Goal: Task Accomplishment & Management: Manage account settings

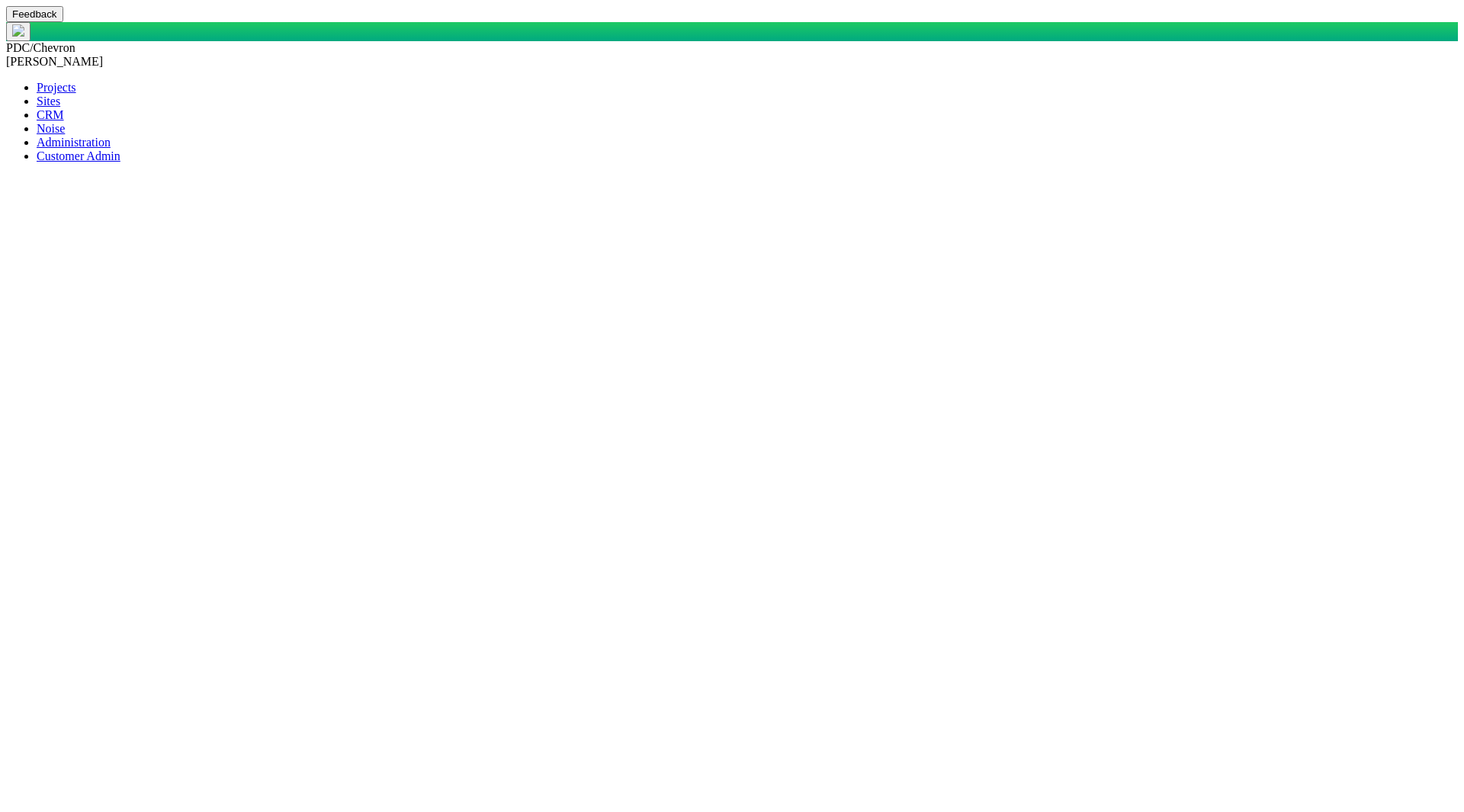
click at [36, 121] on span at bounding box center [36, 115] width 0 height 13
click at [36, 107] on span at bounding box center [36, 101] width 0 height 13
click at [36, 121] on span at bounding box center [36, 115] width 0 height 13
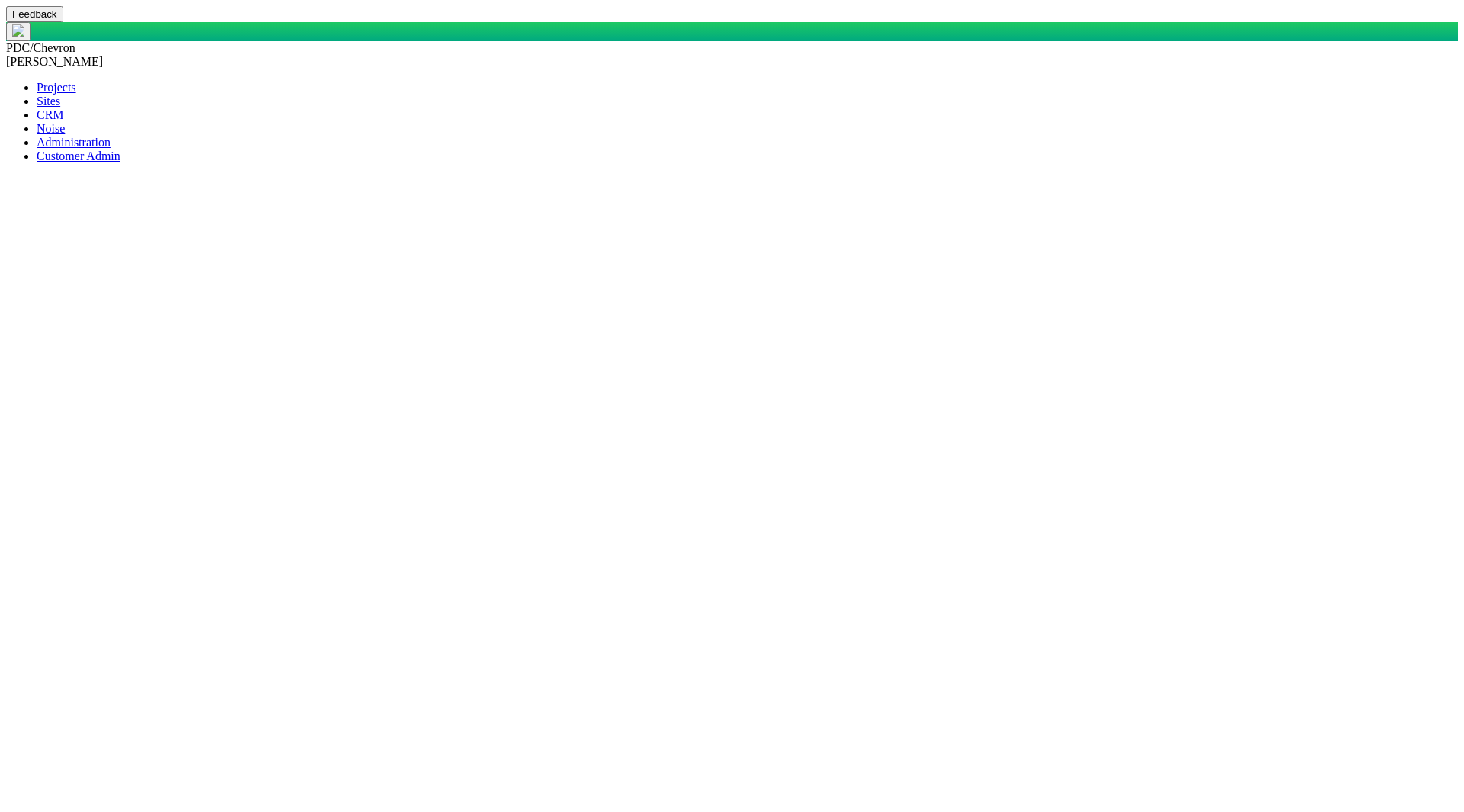
type input "[PERSON_NAME]"
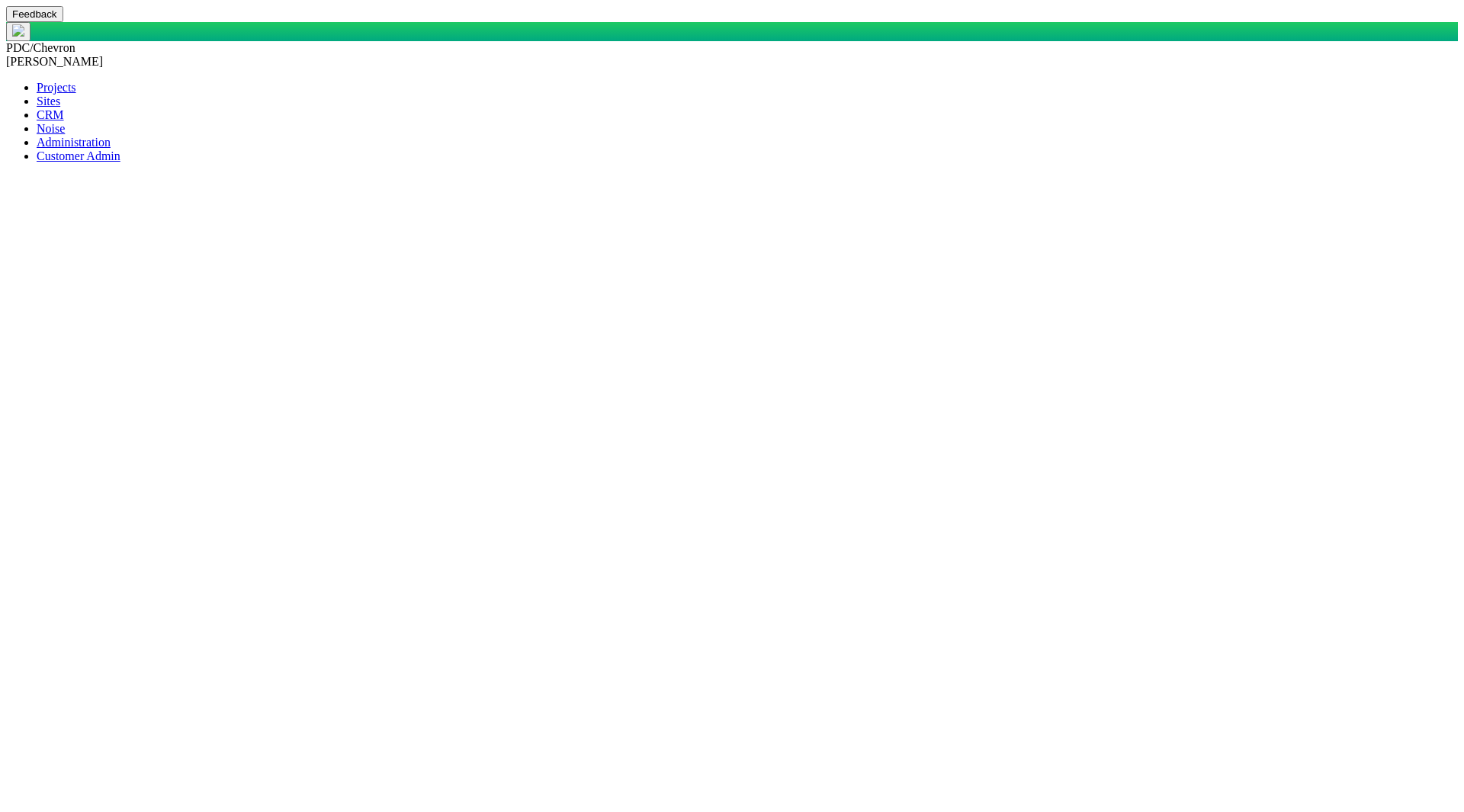
scroll to position [1116, 0]
type input "[PERSON_NAME]"
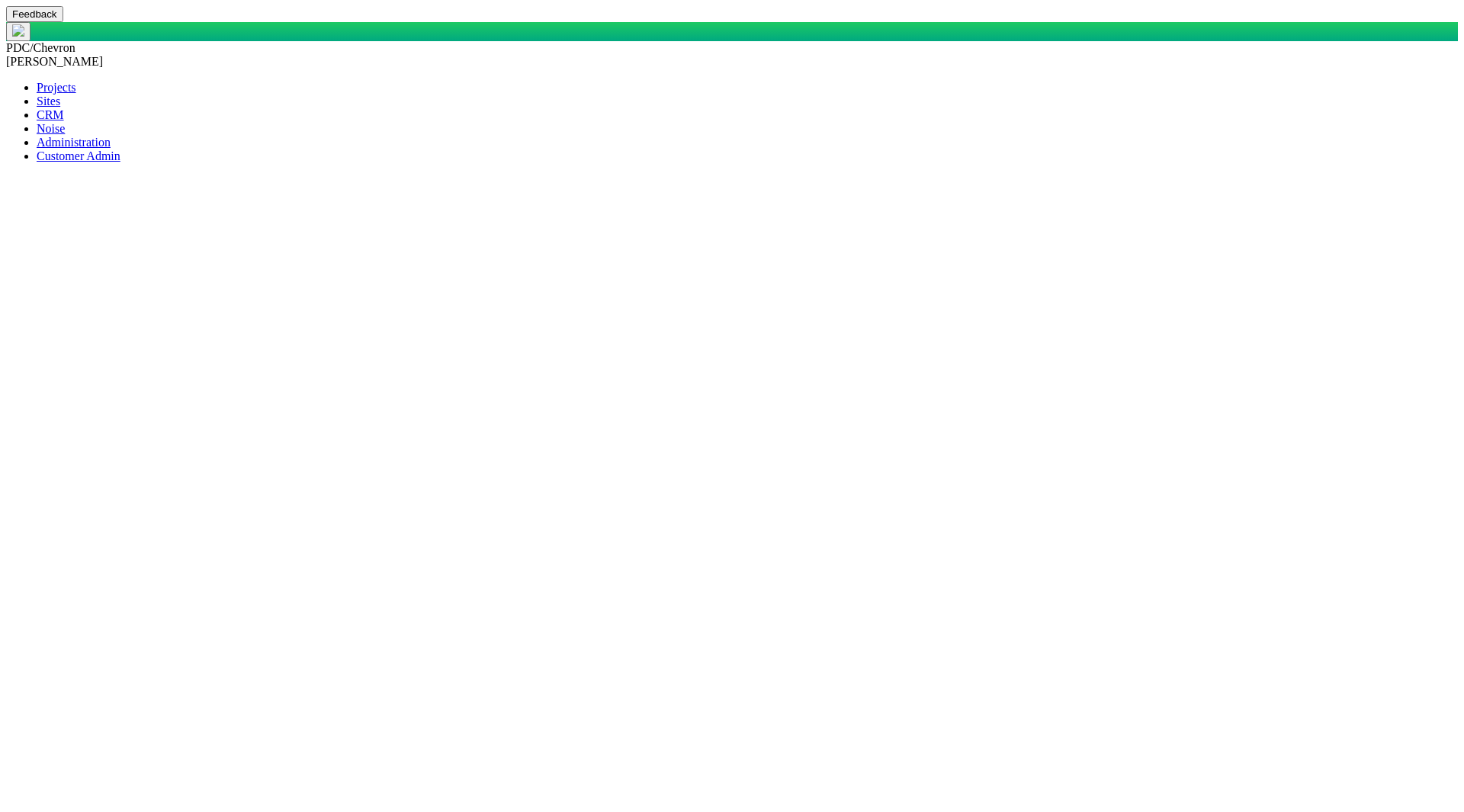
type textarea "x"
select select "149744687610123984"
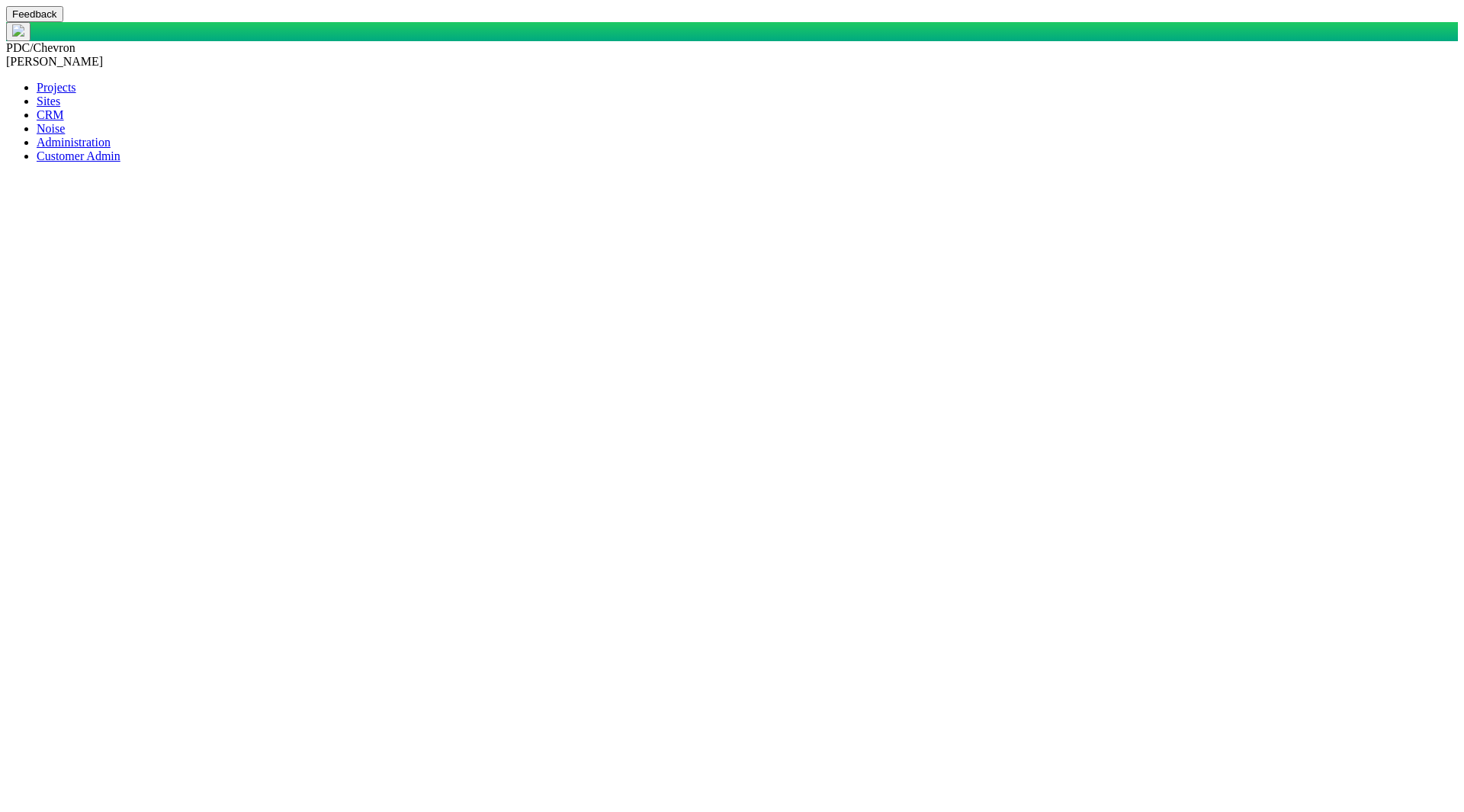
select select "150870587516967431"
select select "31806672368381275"
select select "High"
select select "27303072740934058"
type input "Guanella CAP"
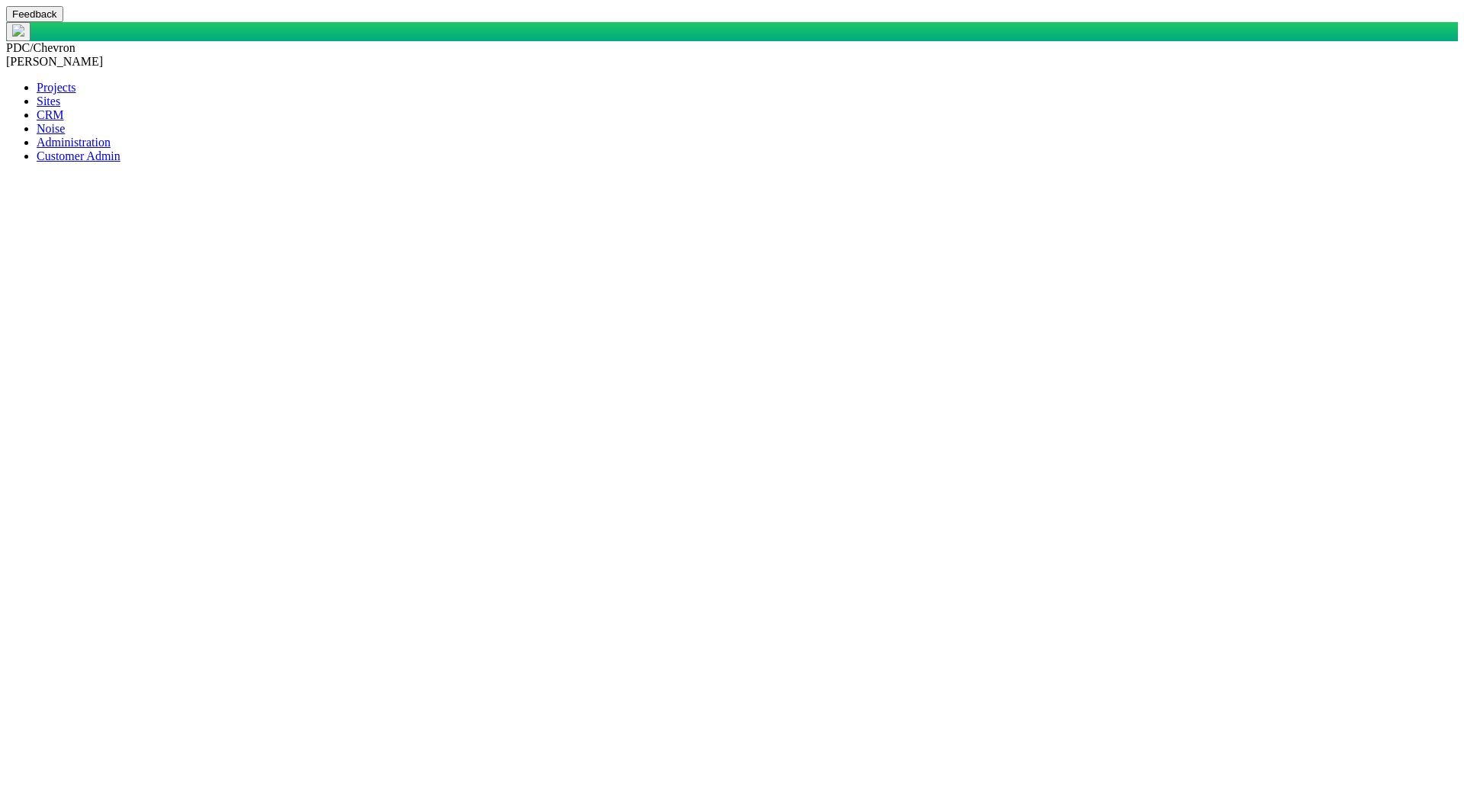
type input "[PERSON_NAME]"
select select "92605267337848736"
select select "81909218222848191"
select select "155092712167575200"
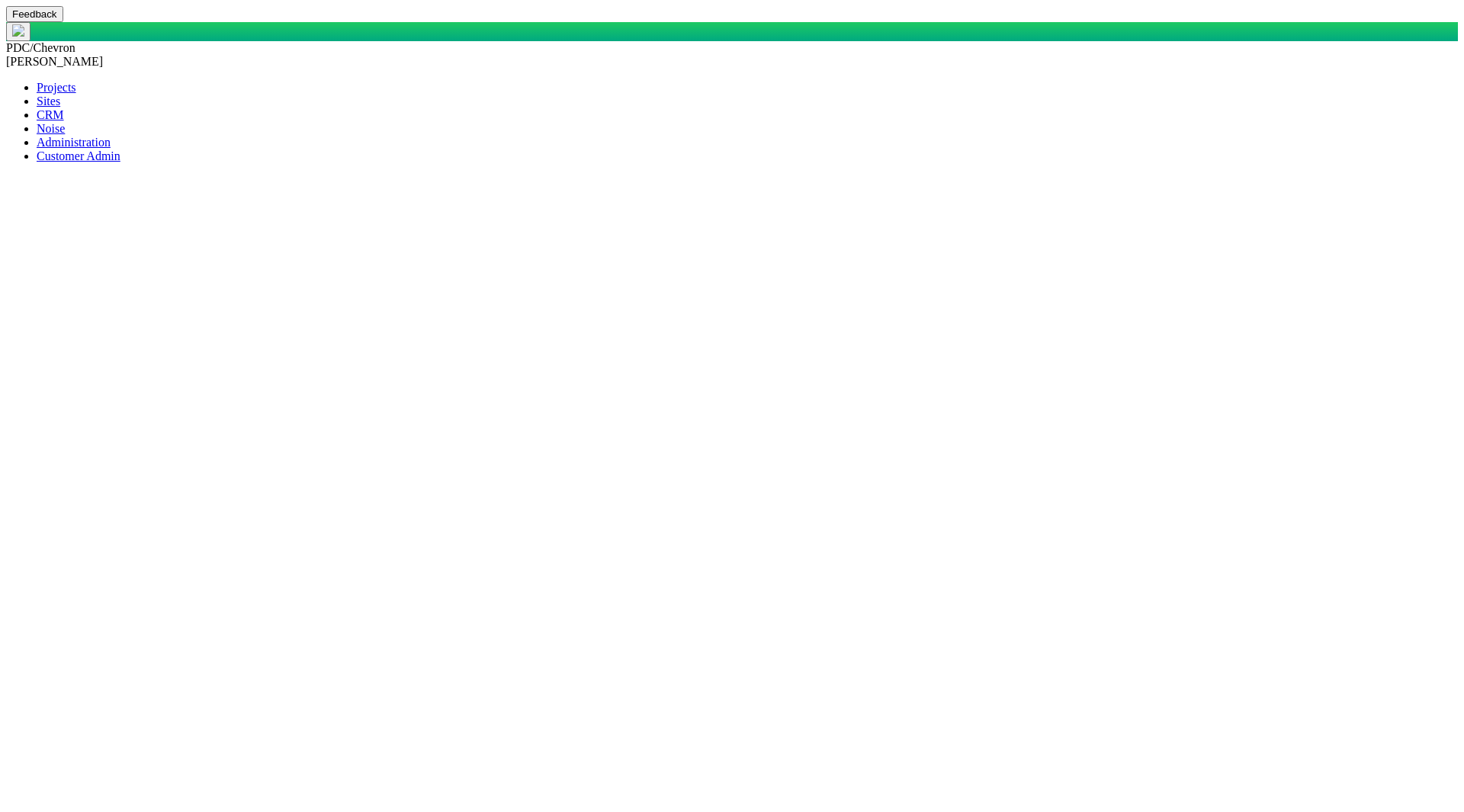
select select "99923616732340264"
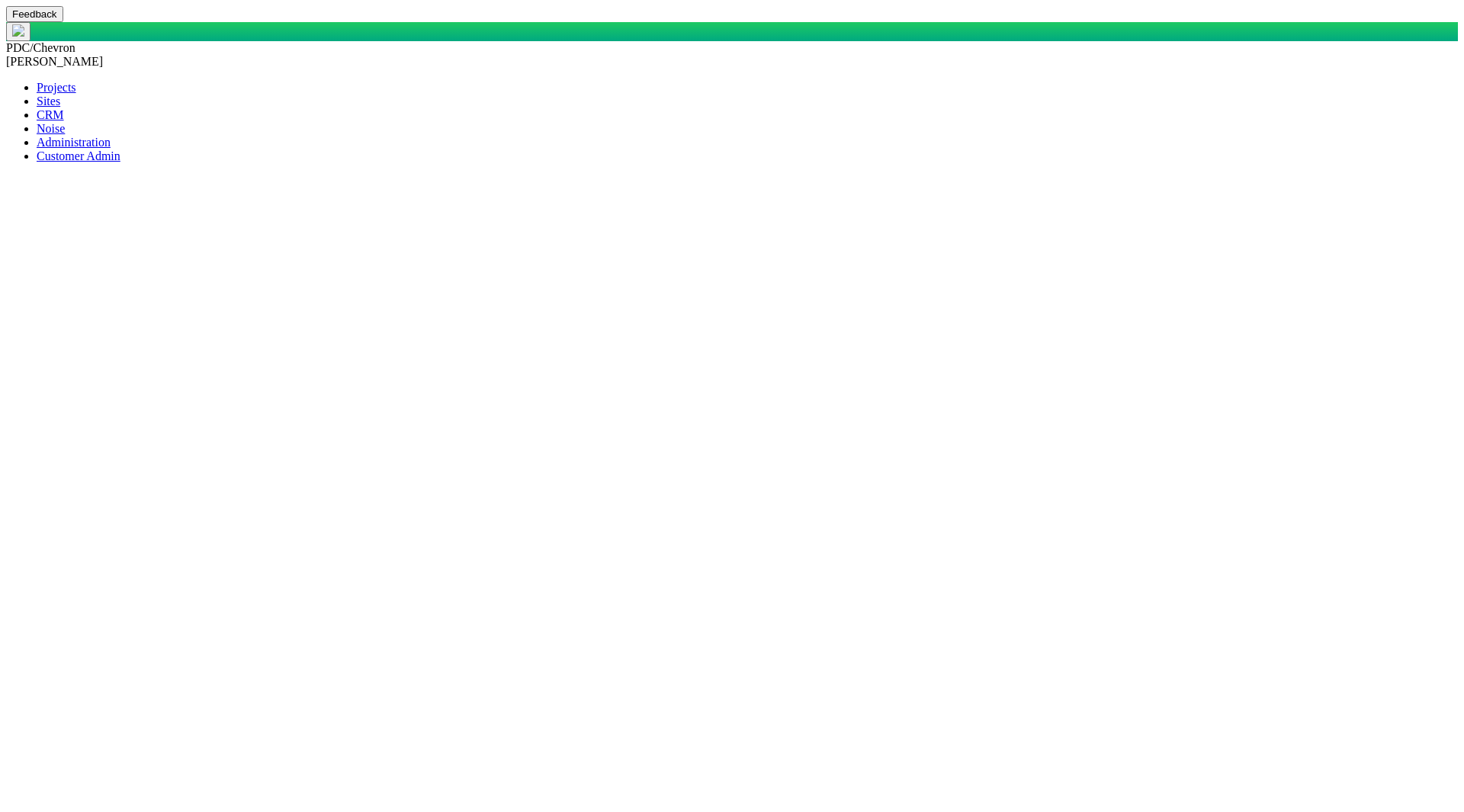
type textarea "x"
select select "149744687610123984"
select select "150870587516967431"
select select "31806672368381275"
select select "Low"
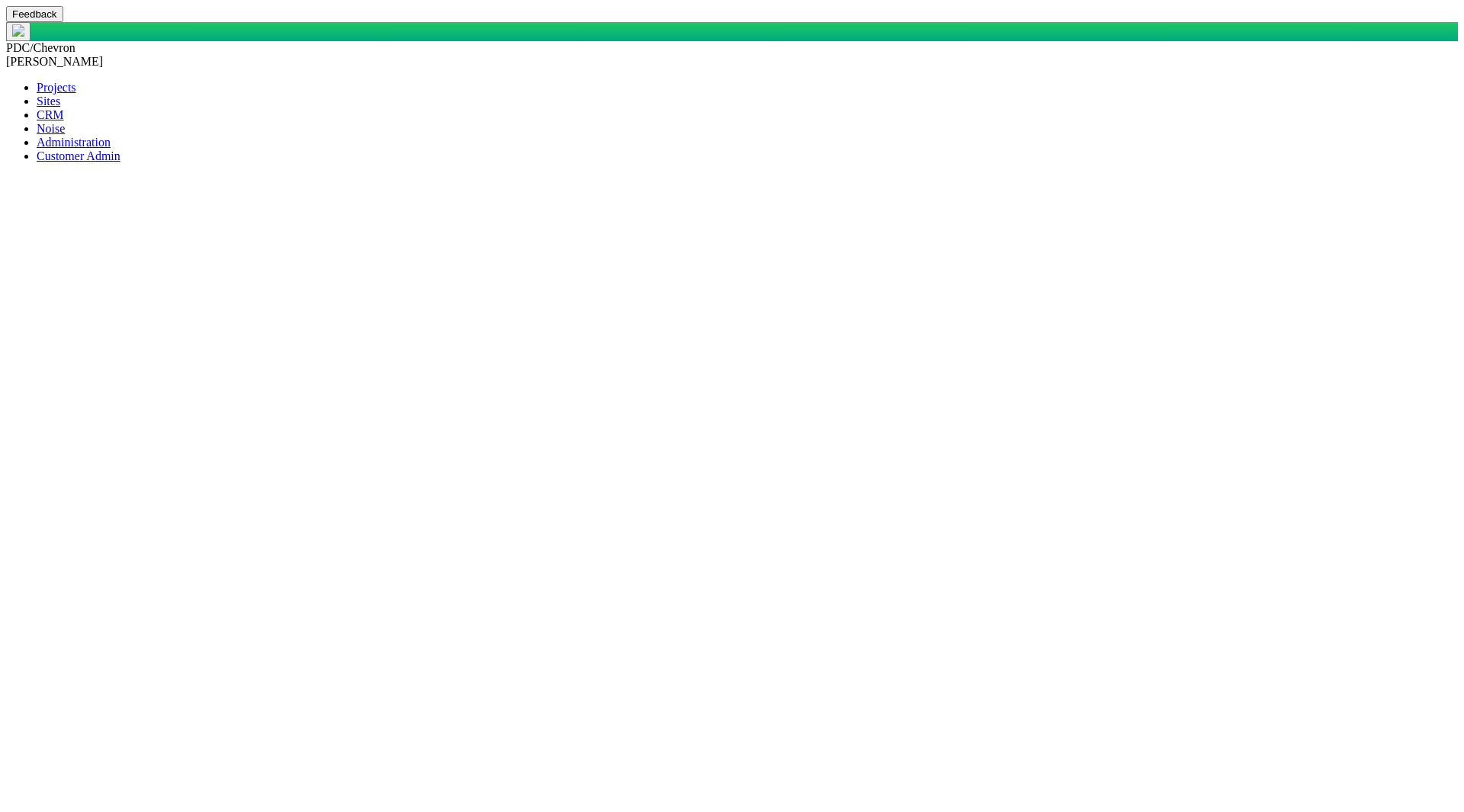
select select "27303072740934058"
type input "Guanella CAP"
select select "92605267337849037"
select select "81909218222848354"
select select "155092712167575582"
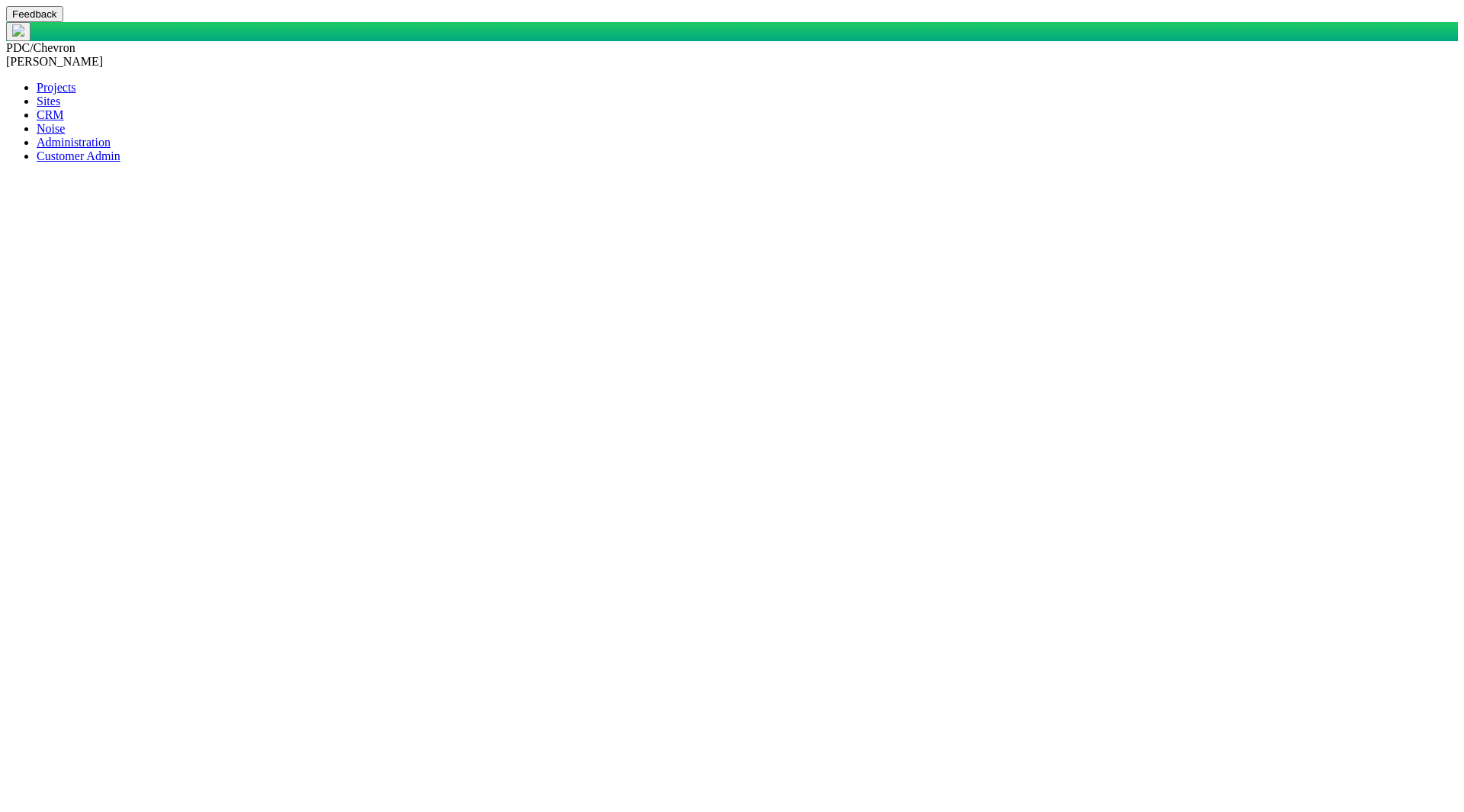
select select "99923616732340557"
type input "[PERSON_NAME]"
type input "HSR-[PERSON_NAME]"
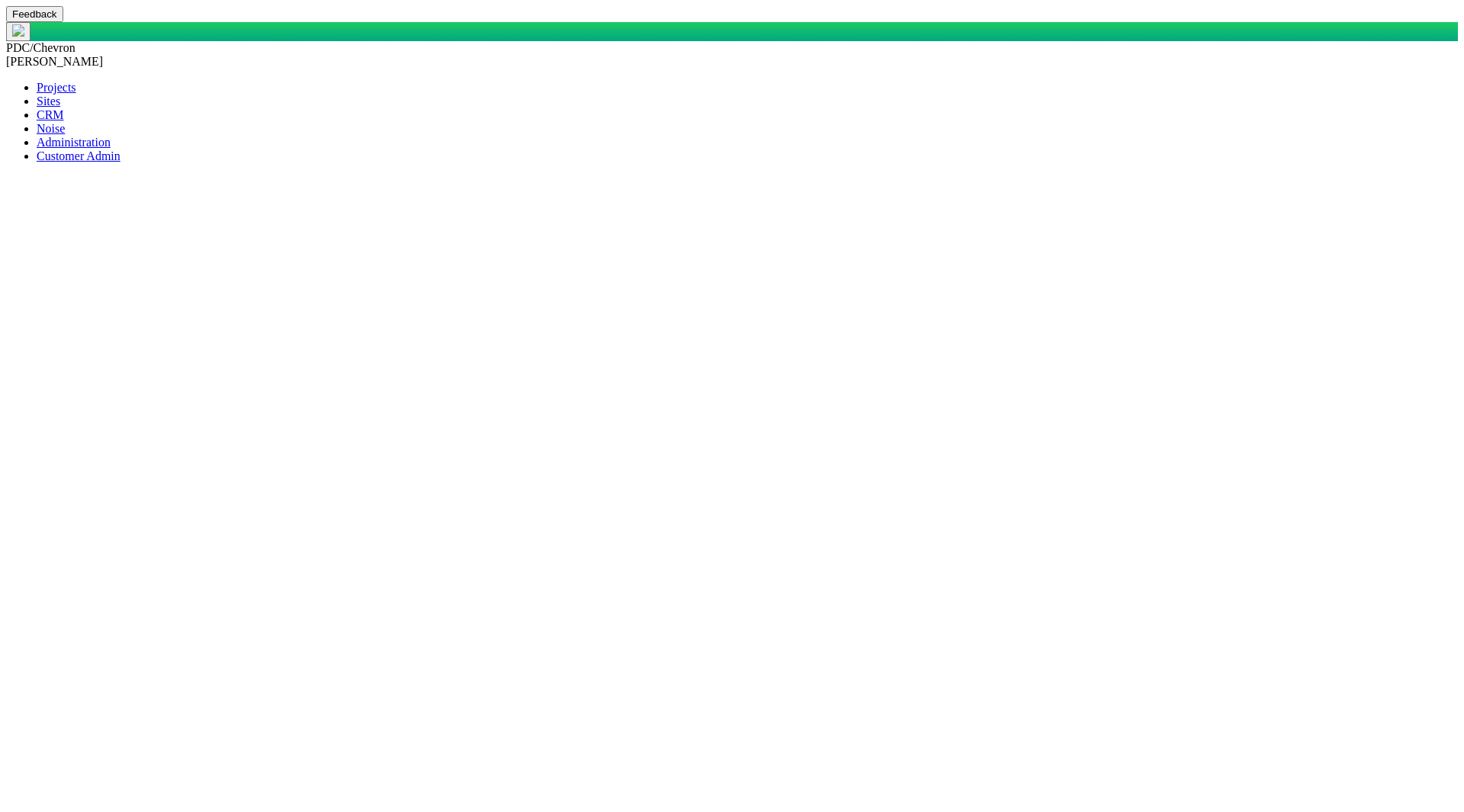
type input "[PERSON_NAME]"
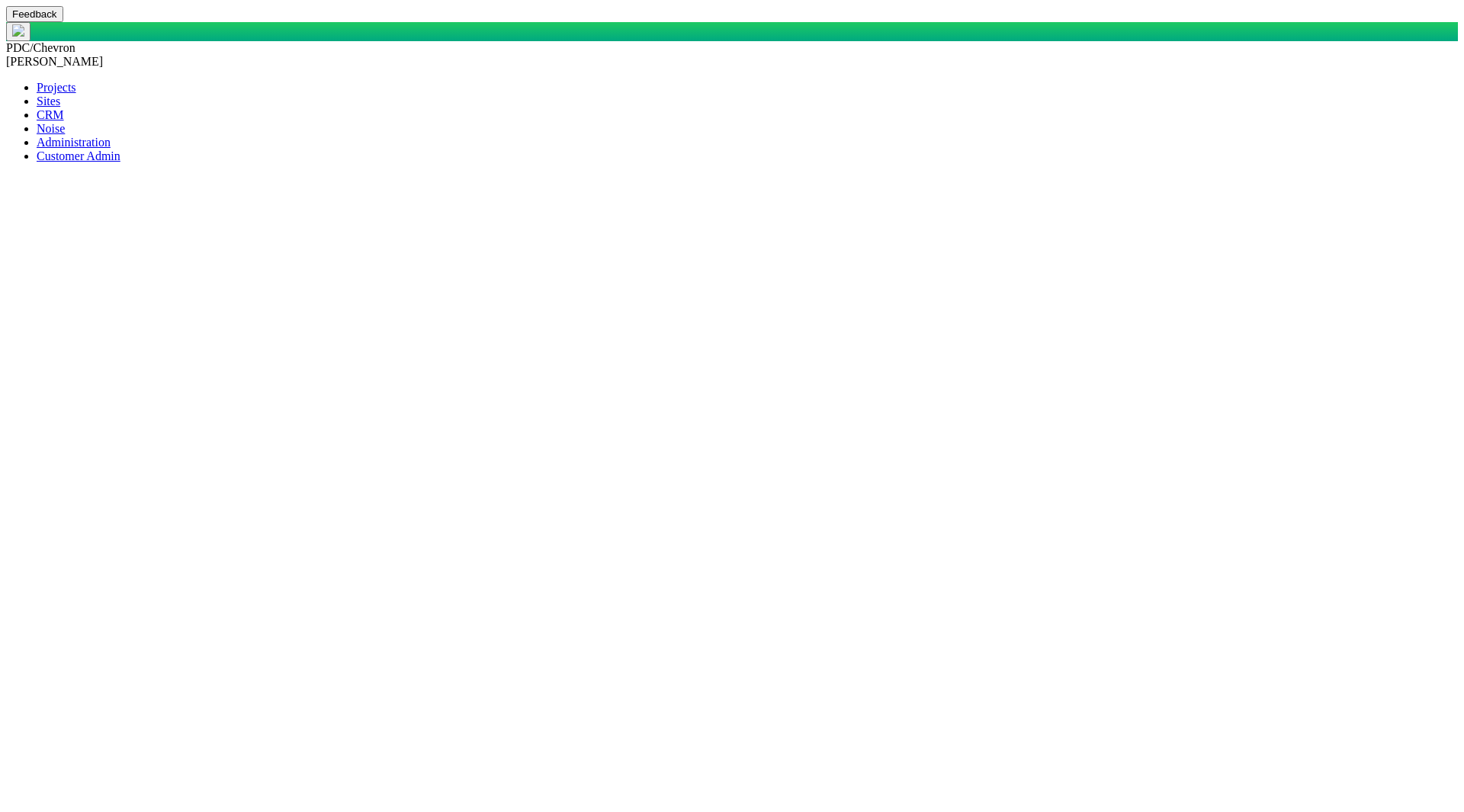
type textarea "x"
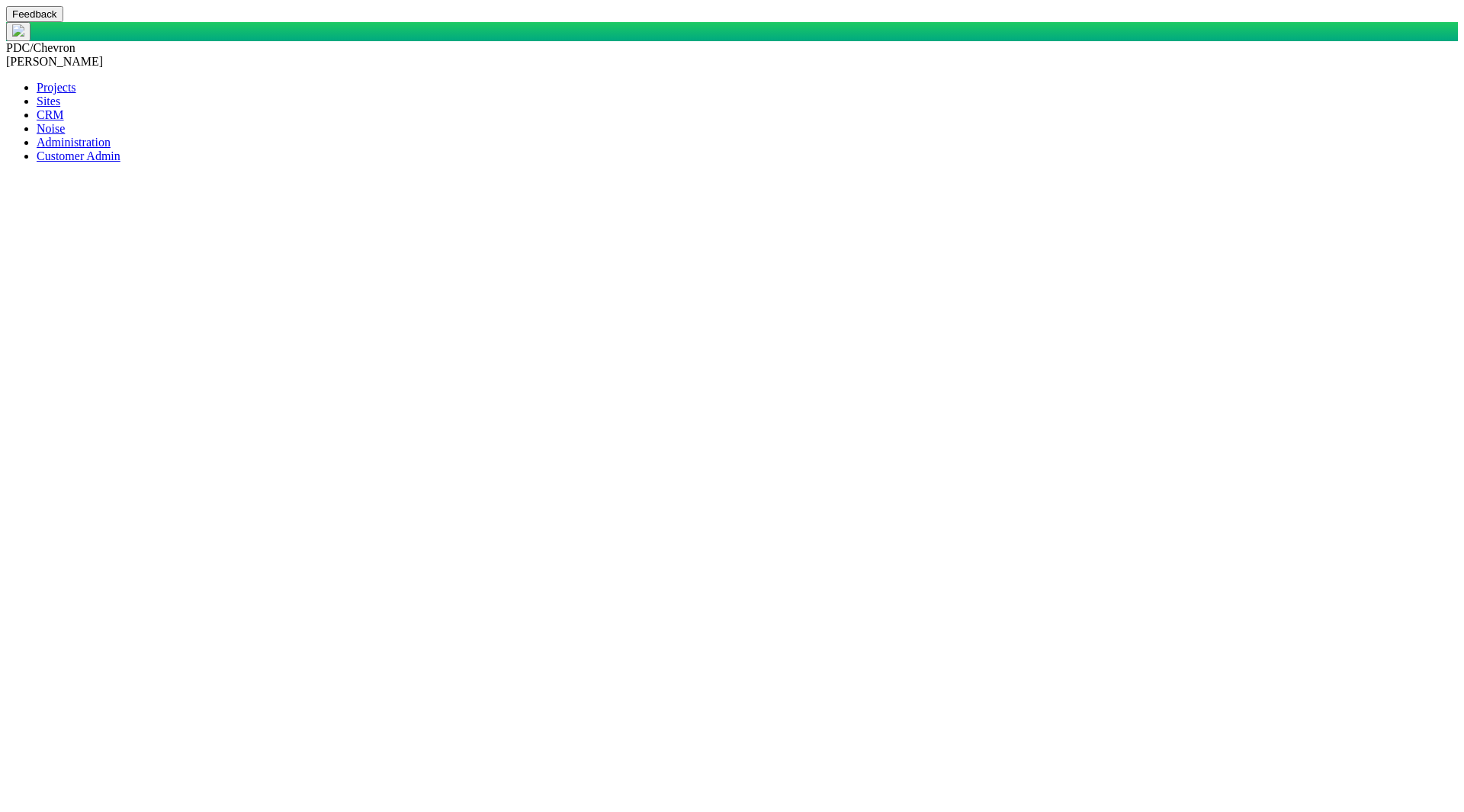
type input "iv"
checkbox input "true"
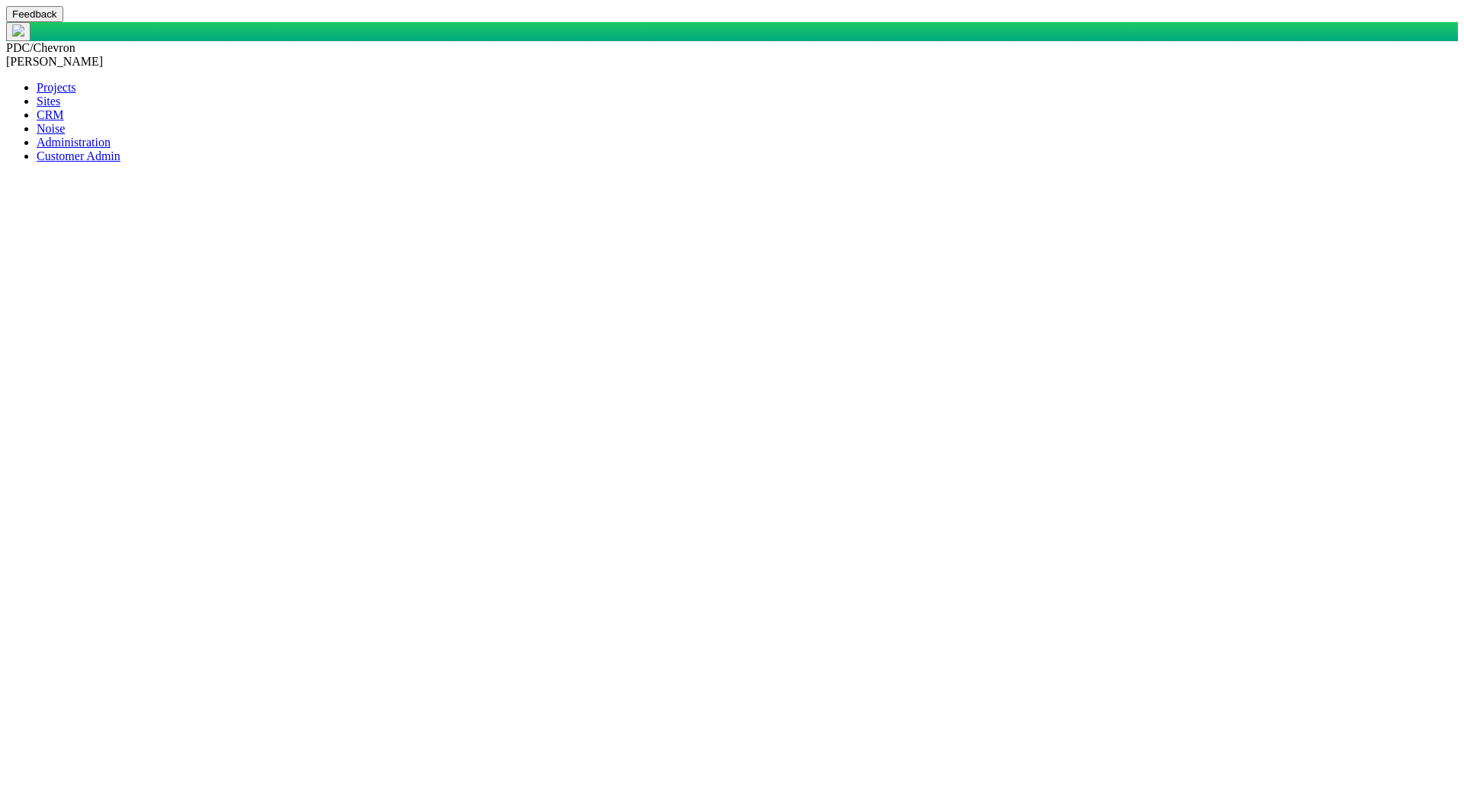
checkbox input "false"
type textarea "x"
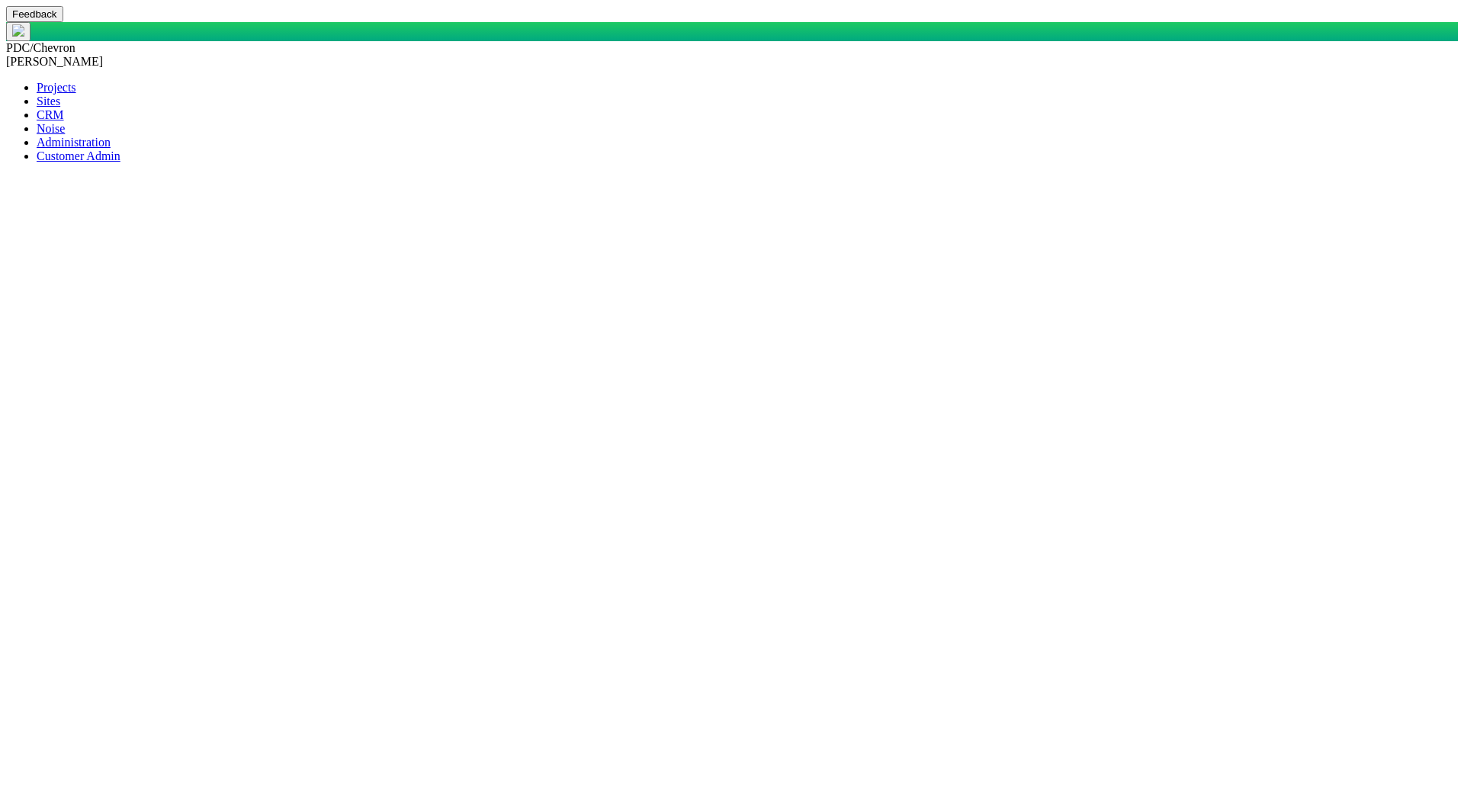
type input "[PERSON_NAME]"
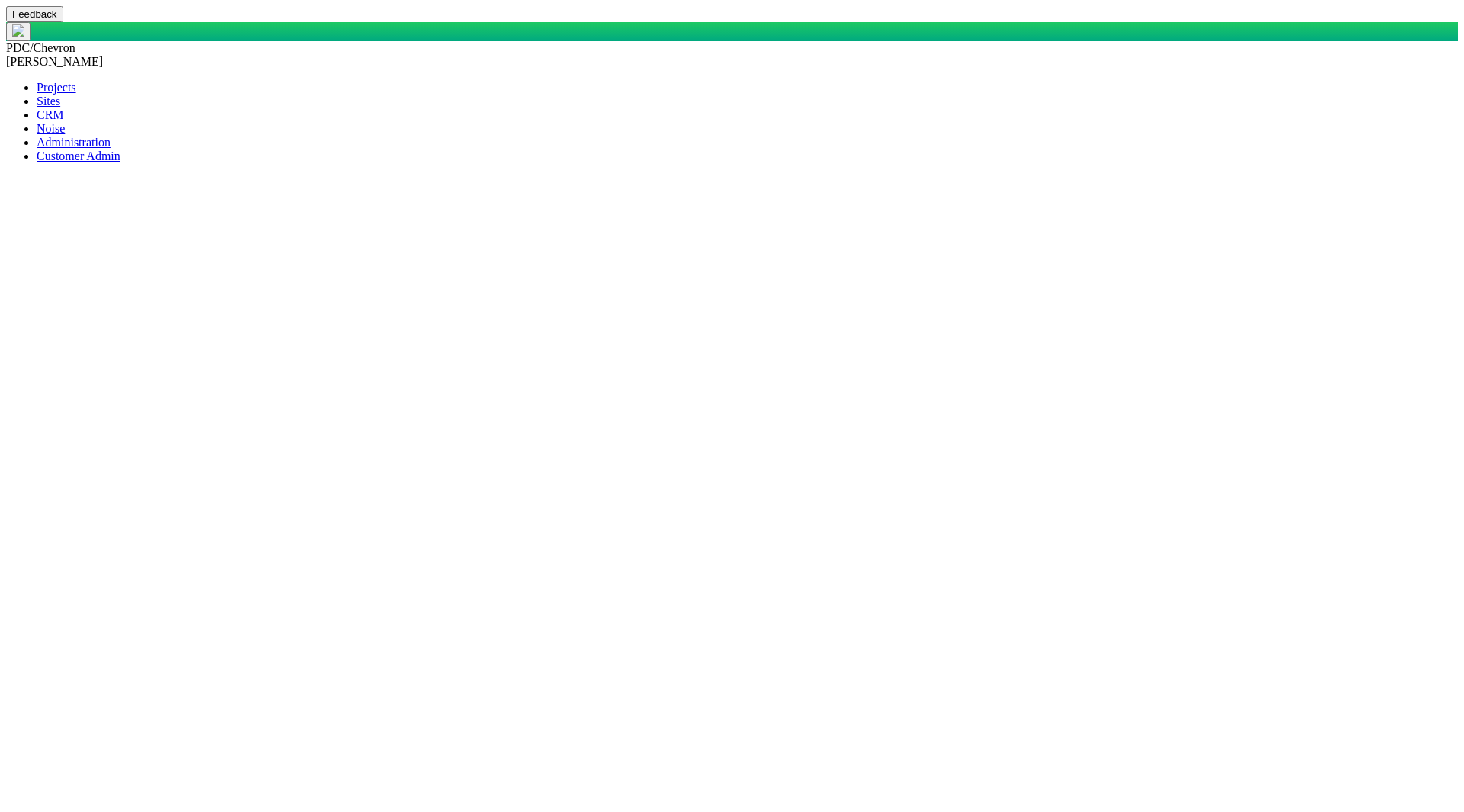
checkbox input "true"
checkbox input "false"
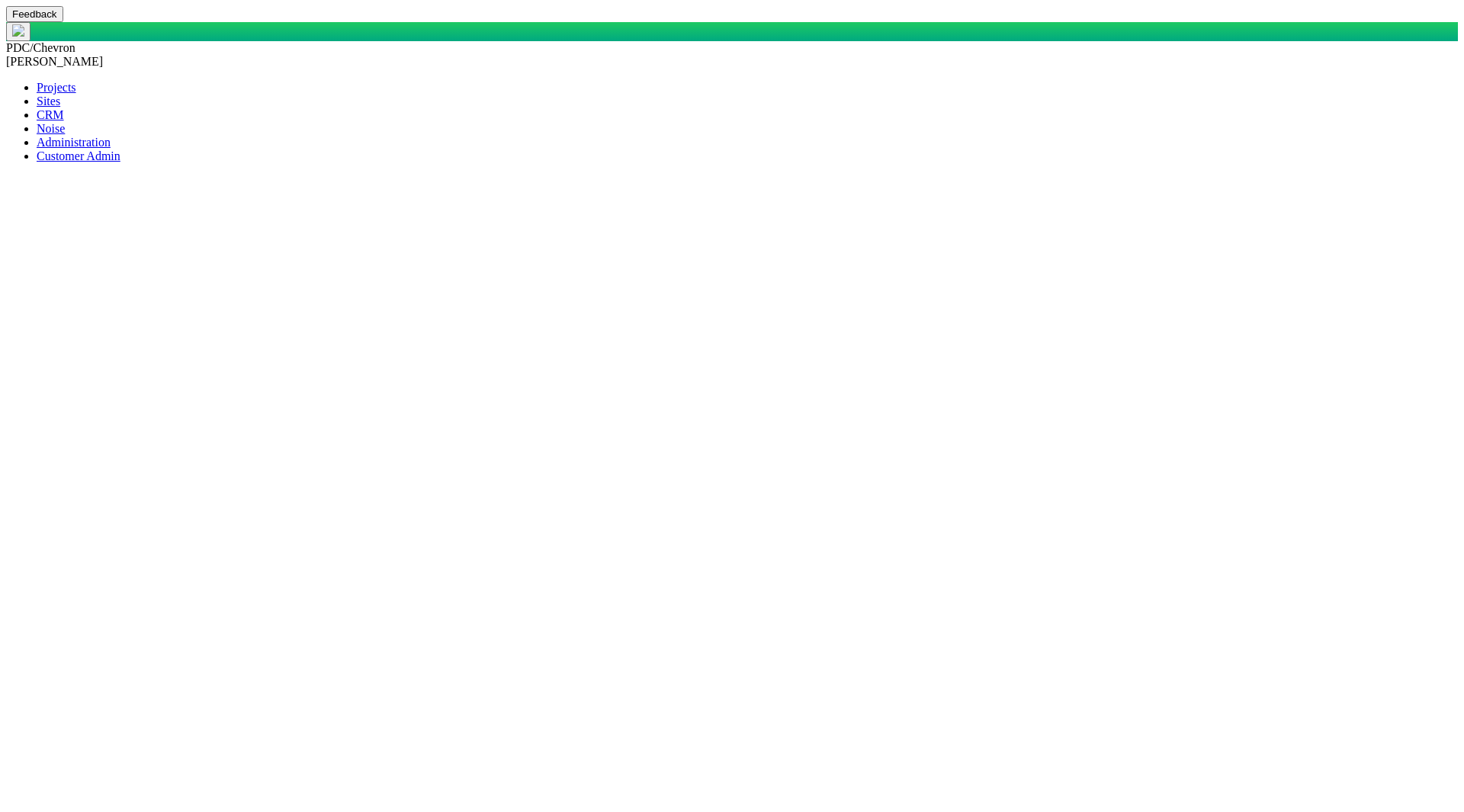
type input "[PERSON_NAME]"
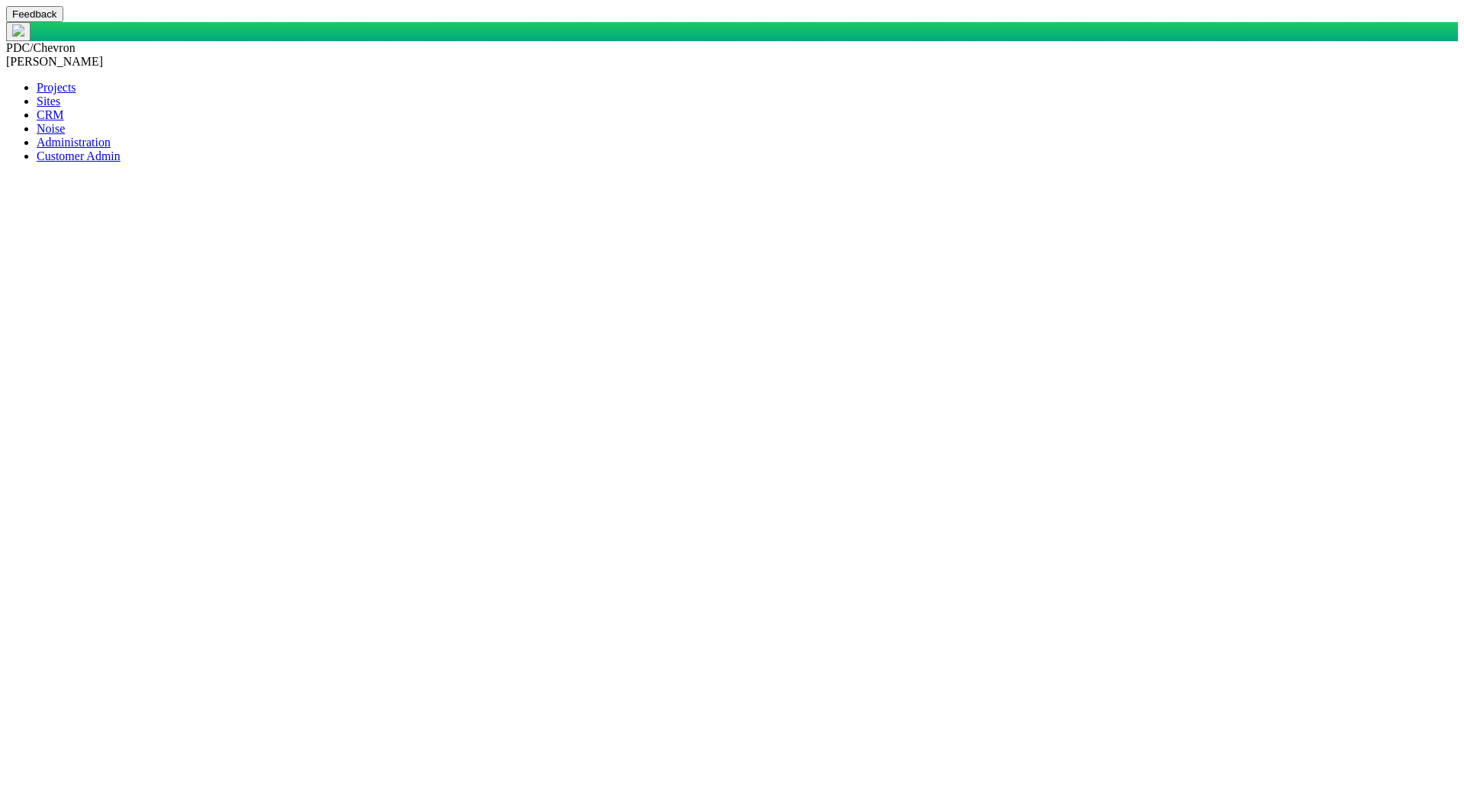
type input "CAP/CDP"
select select "48976645947974754"
select select "48976645947670350"
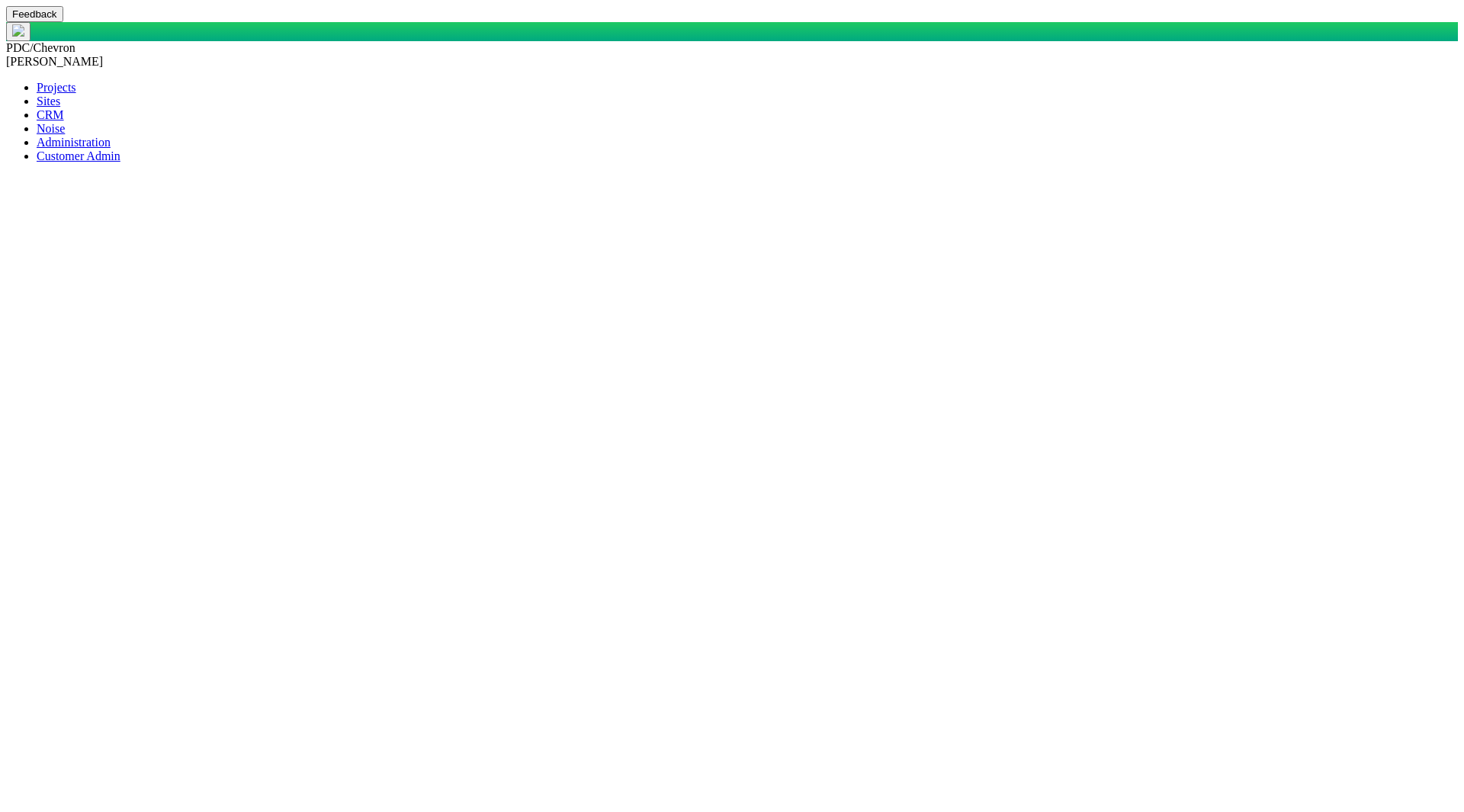
select select "48976645947670350"
